Goal: Manage account settings

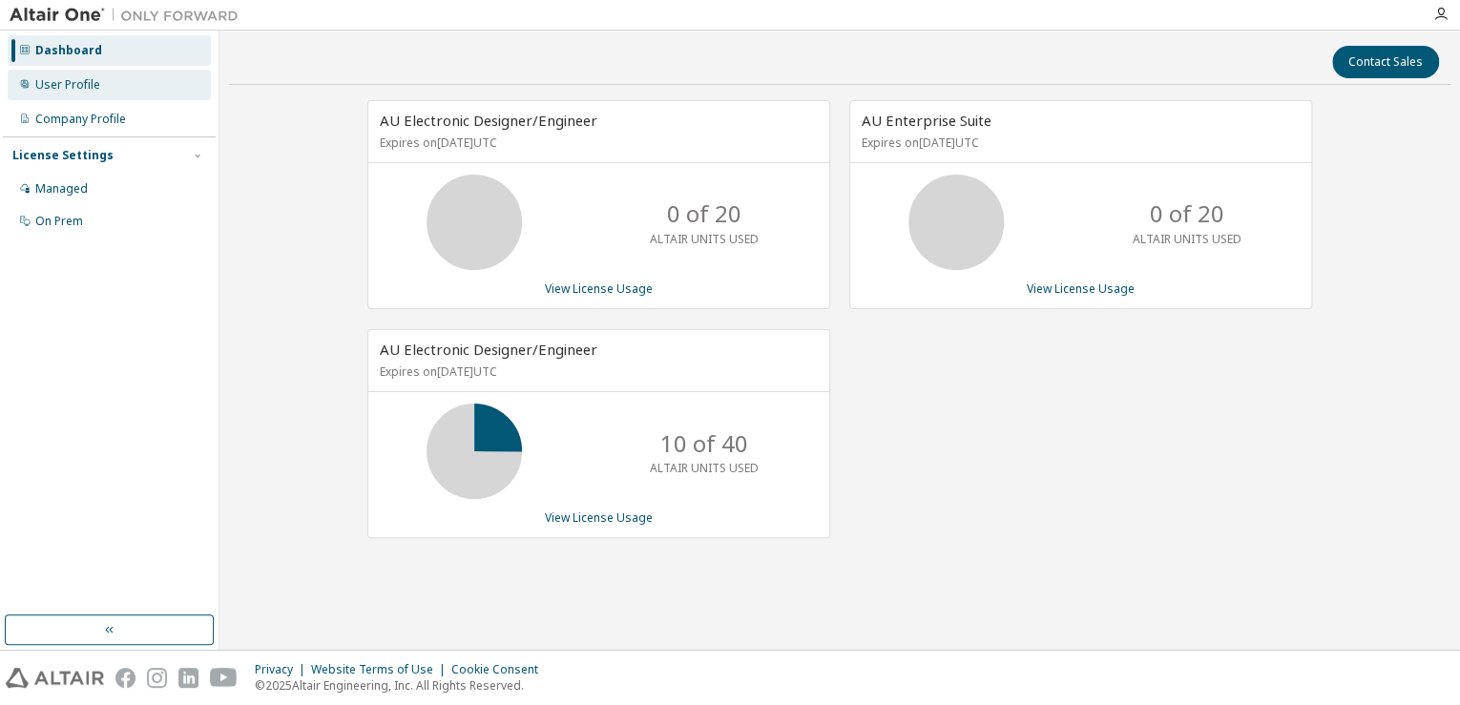
click at [88, 82] on div "User Profile" at bounding box center [67, 84] width 65 height 15
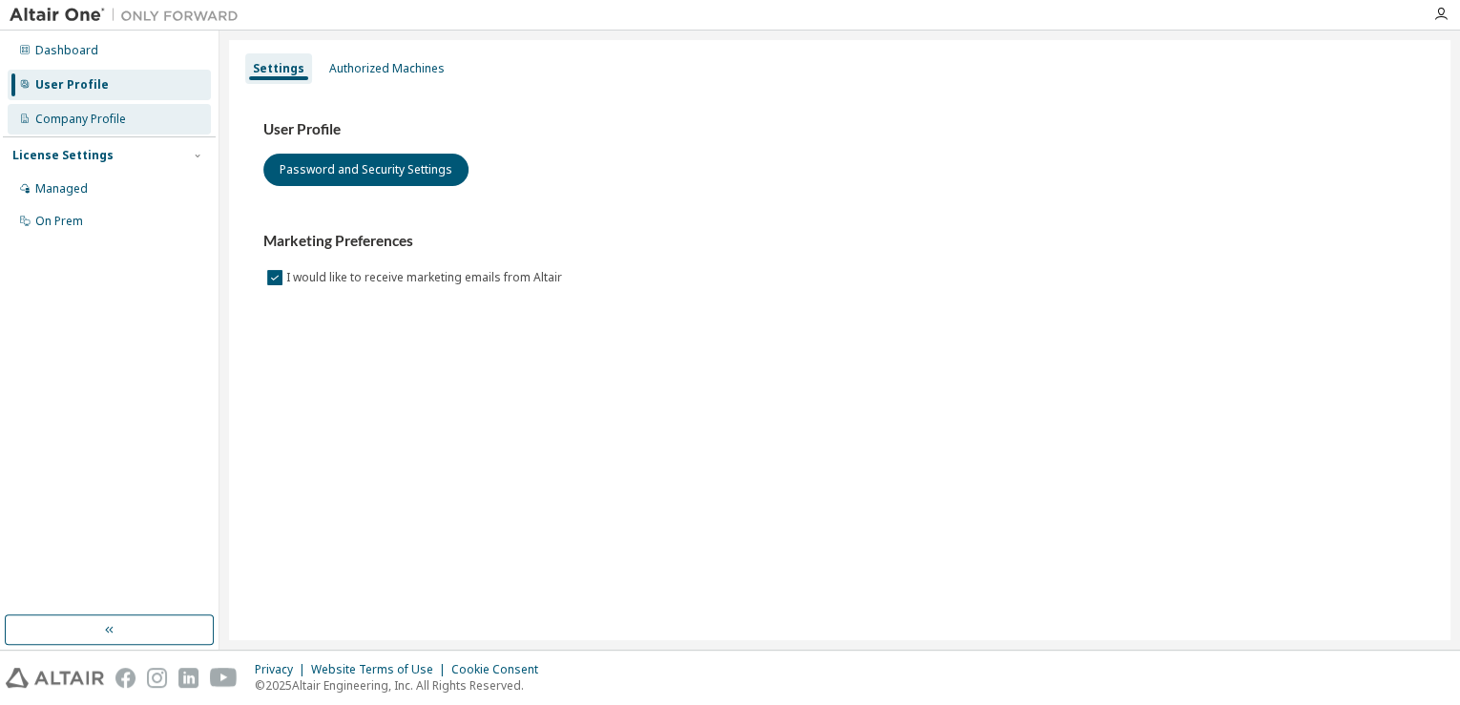
click at [85, 126] on div "Company Profile" at bounding box center [80, 119] width 91 height 15
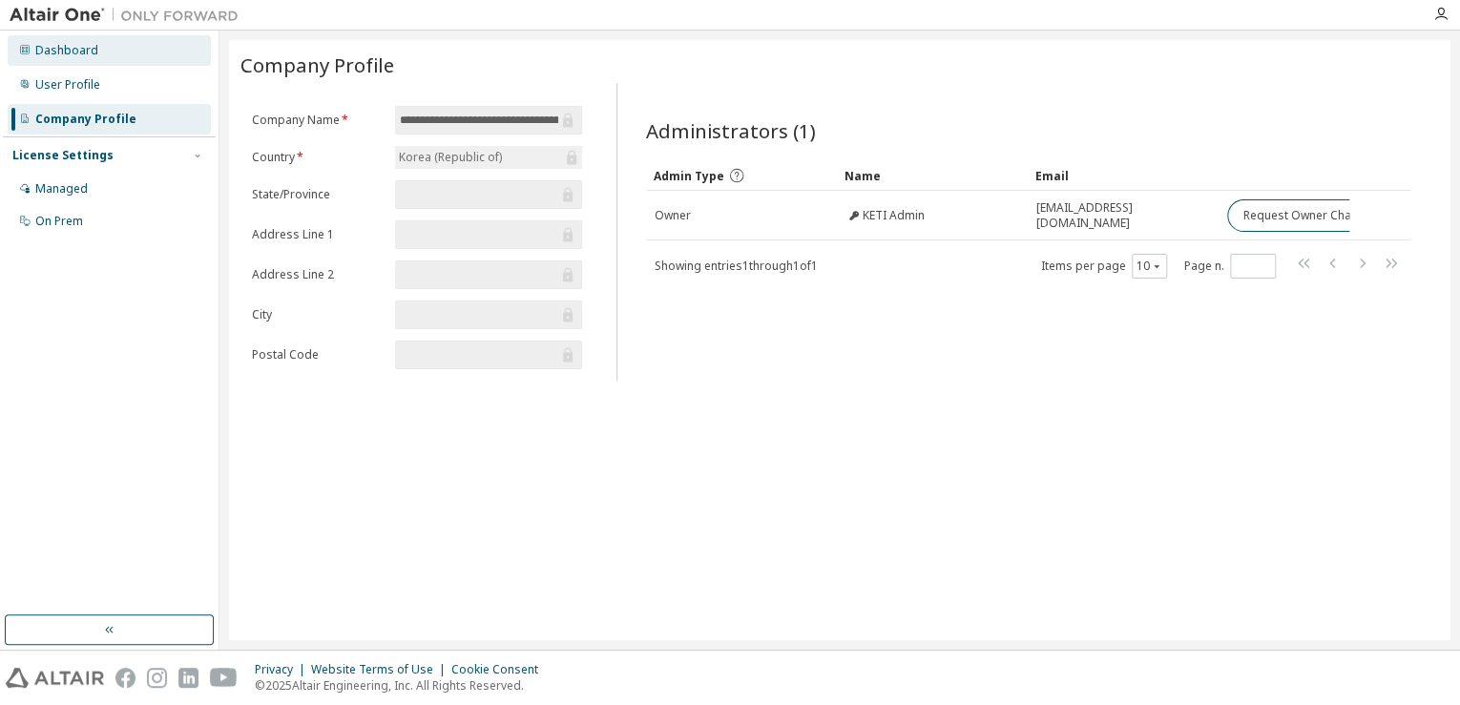
click at [76, 56] on div "Dashboard" at bounding box center [66, 50] width 63 height 15
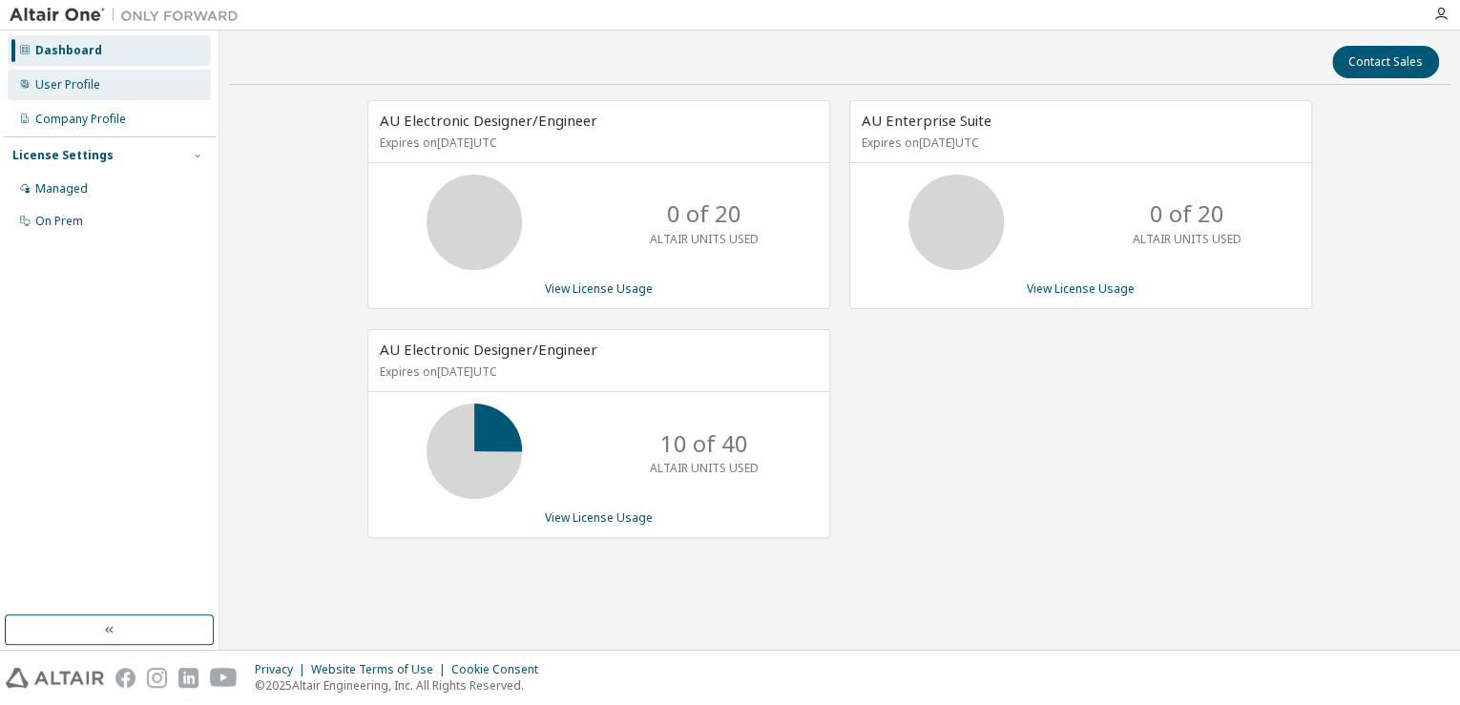
click at [75, 91] on div "User Profile" at bounding box center [67, 84] width 65 height 15
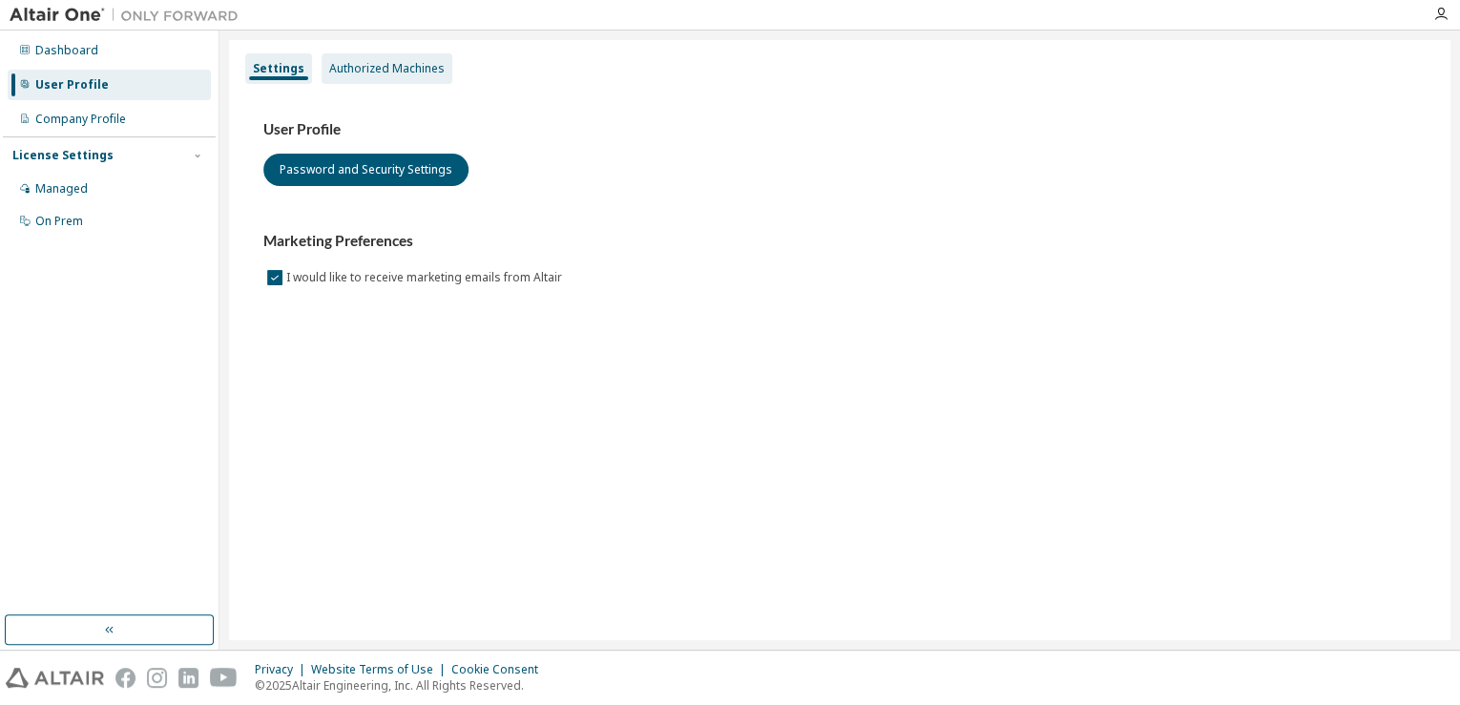
click at [410, 65] on div "Authorized Machines" at bounding box center [386, 68] width 115 height 15
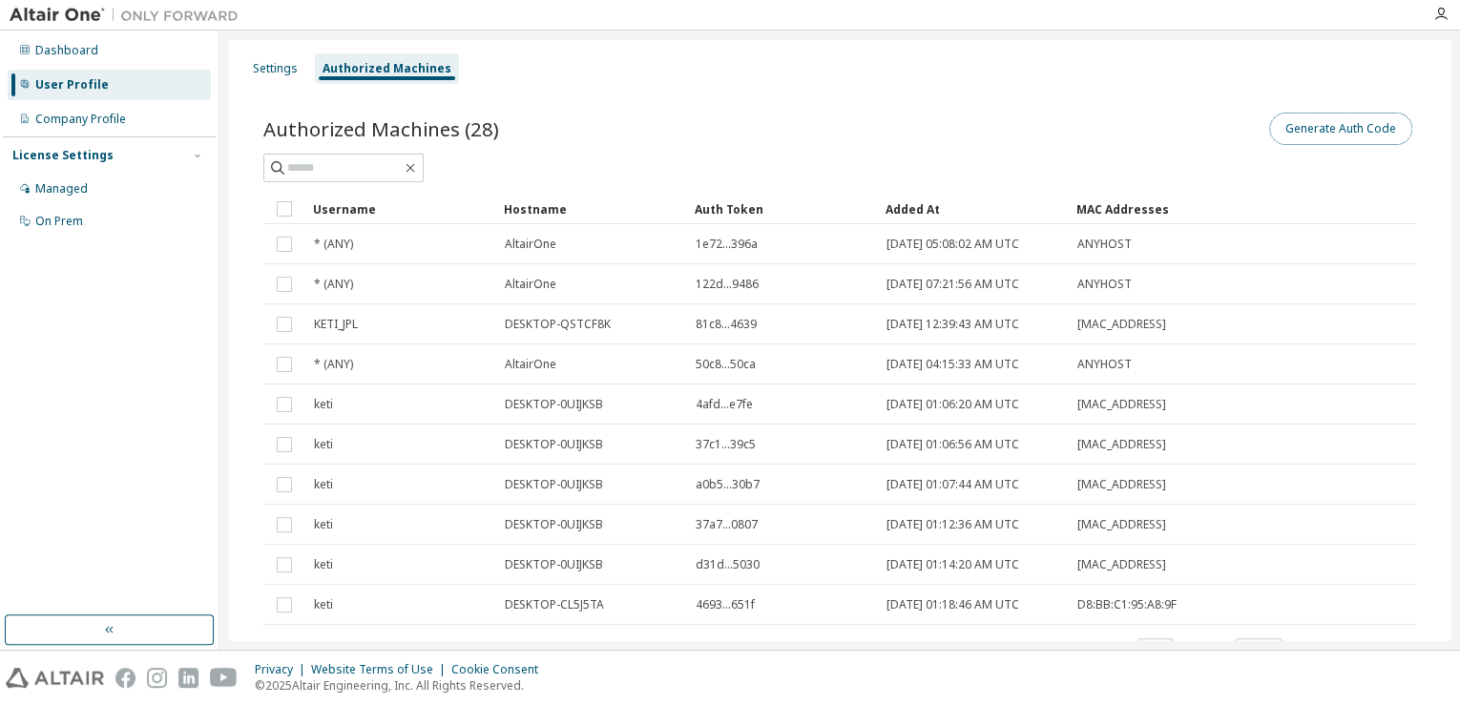
click at [1331, 126] on button "Generate Auth Code" at bounding box center [1340, 129] width 143 height 32
